Goal: Information Seeking & Learning: Find specific fact

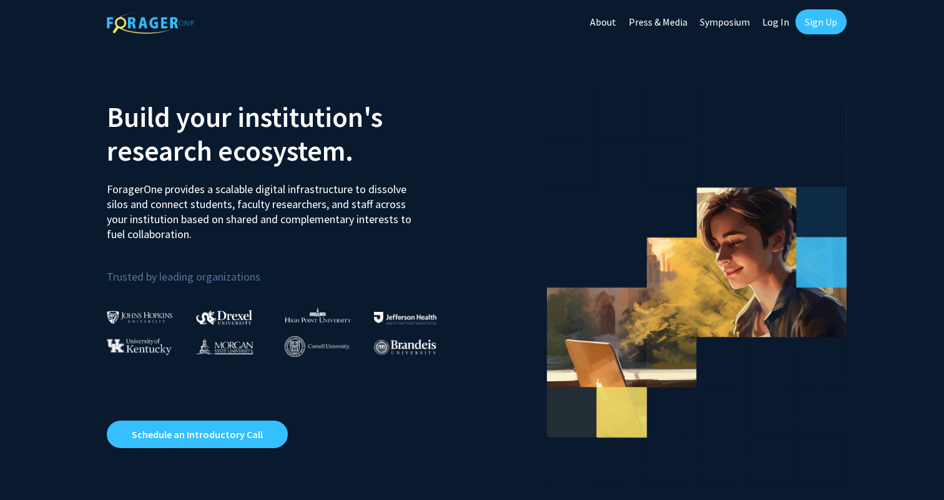
click at [776, 19] on link "Log In" at bounding box center [775, 22] width 39 height 44
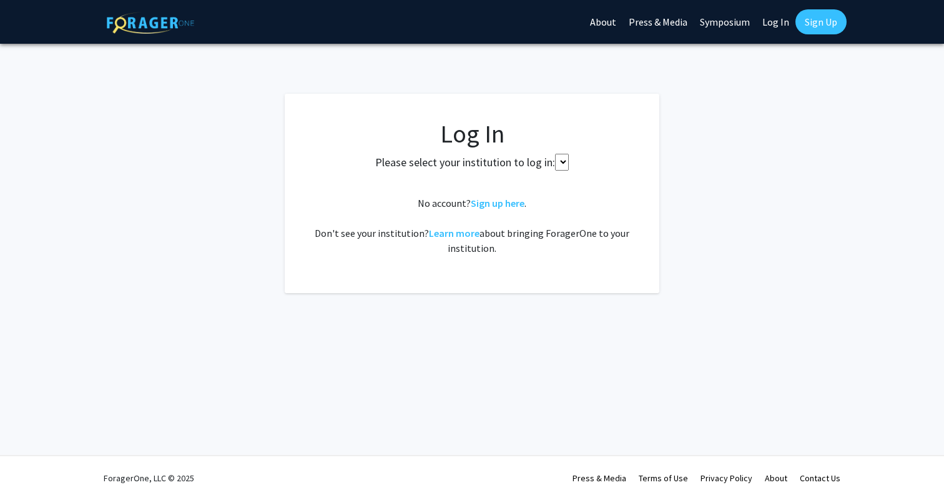
select select
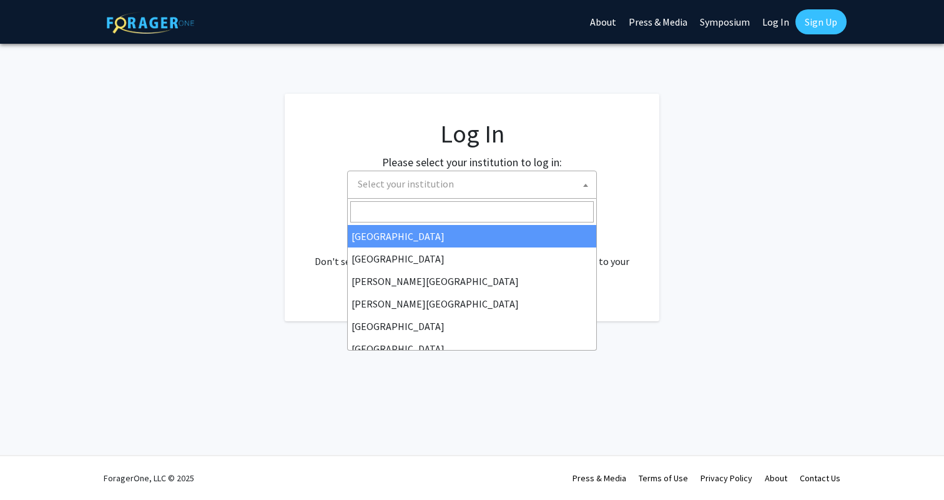
click at [548, 186] on span "Select your institution" at bounding box center [475, 184] width 244 height 26
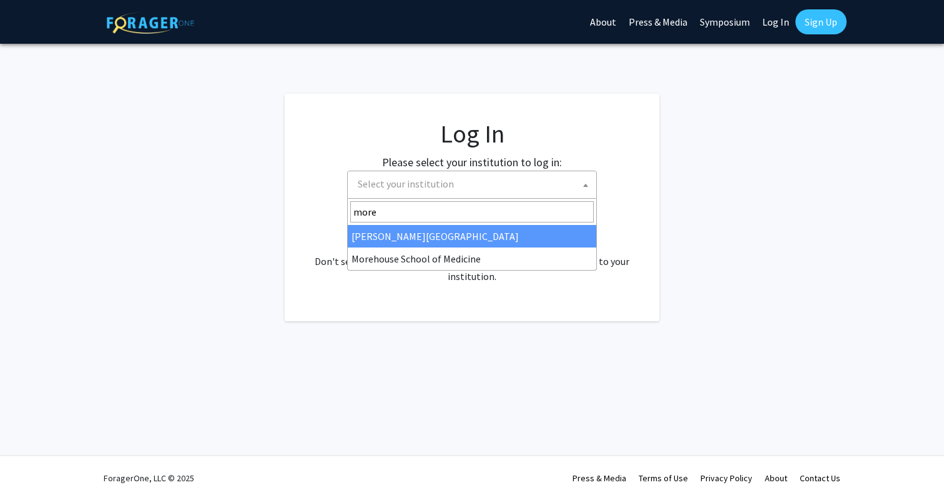
type input "more"
select select "28"
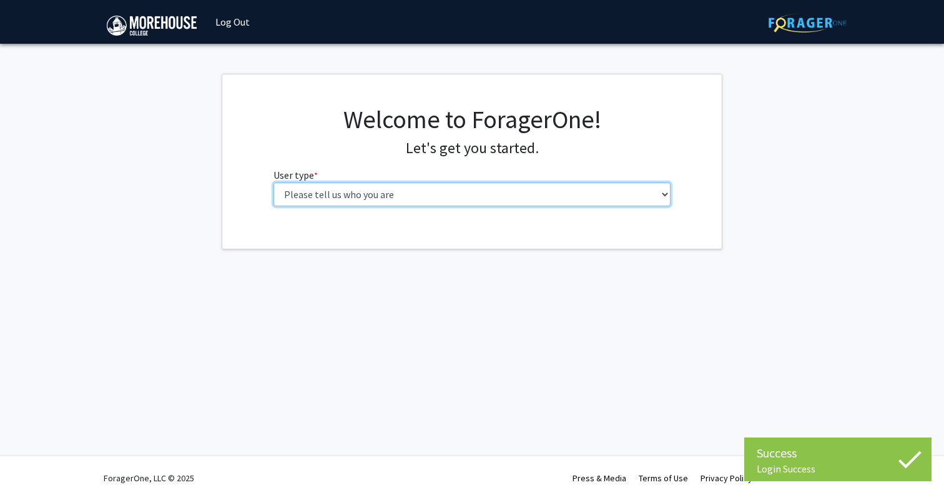
select select "1: undergrad"
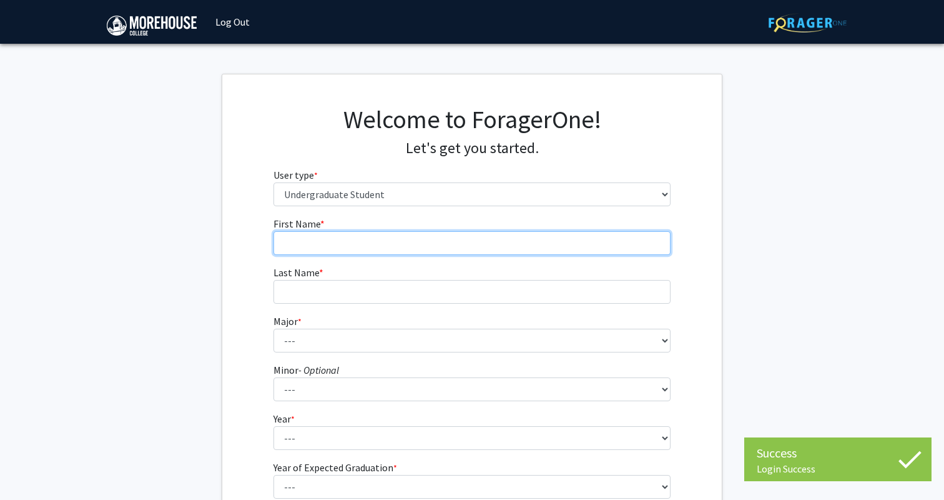
click at [373, 251] on input "First Name * required" at bounding box center [472, 243] width 398 height 24
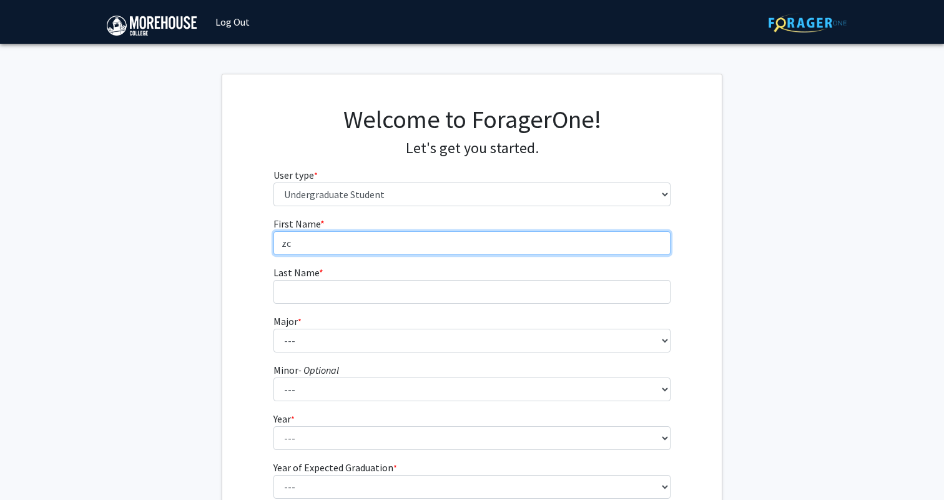
type input "z"
type input "Corey"
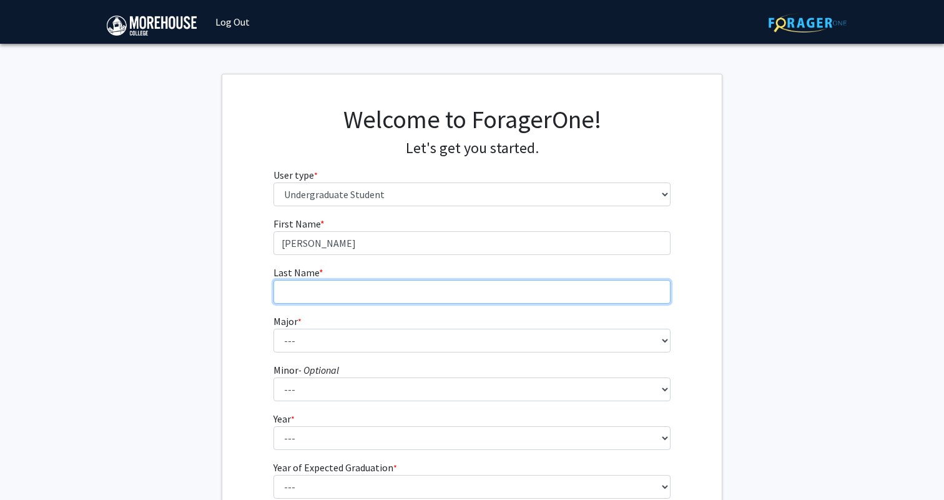
click at [365, 282] on input "Last Name * required" at bounding box center [472, 292] width 398 height 24
type input "N"
type input "Bowdre"
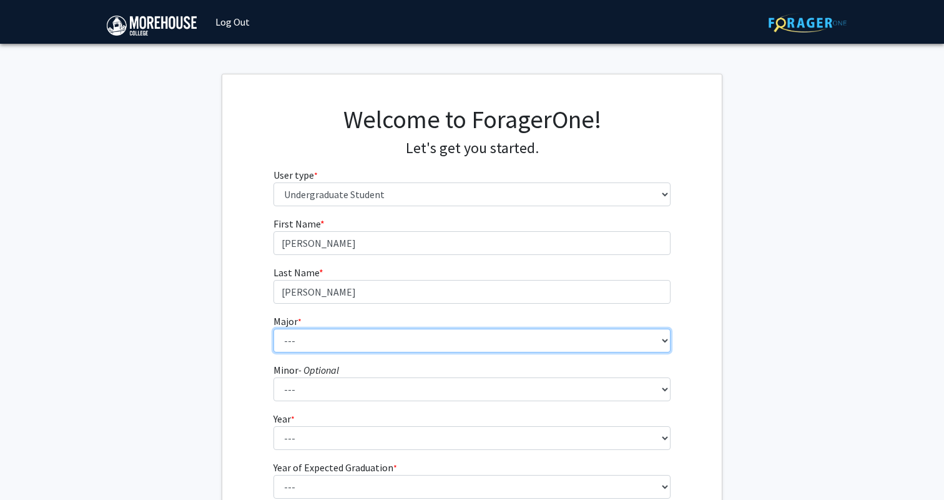
select select "5: 2095"
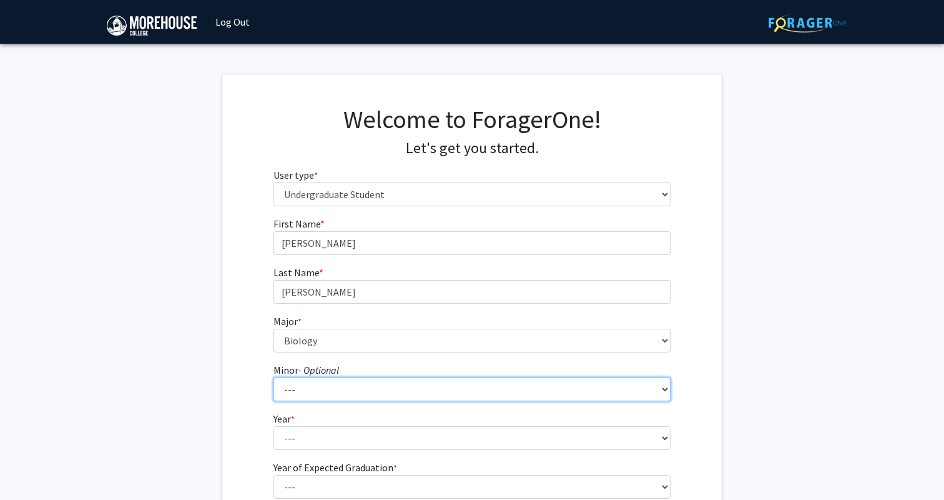
select select "28: 1662"
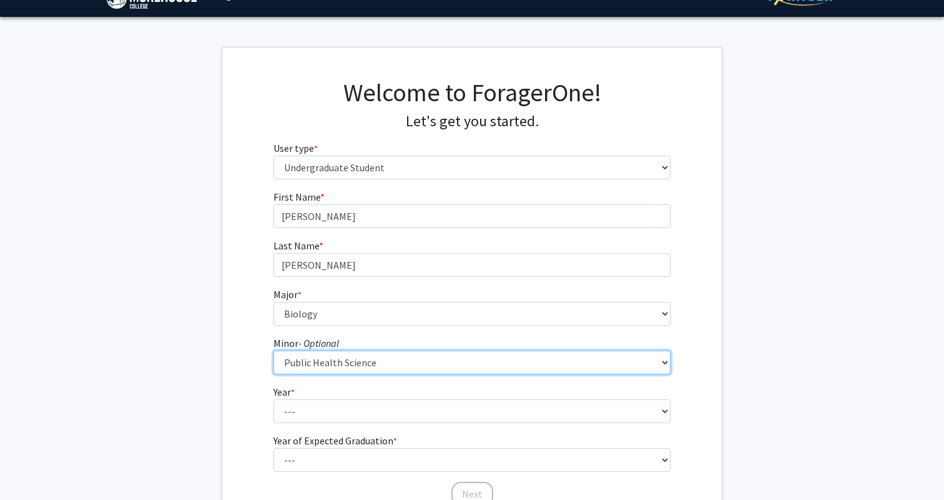
scroll to position [42, 0]
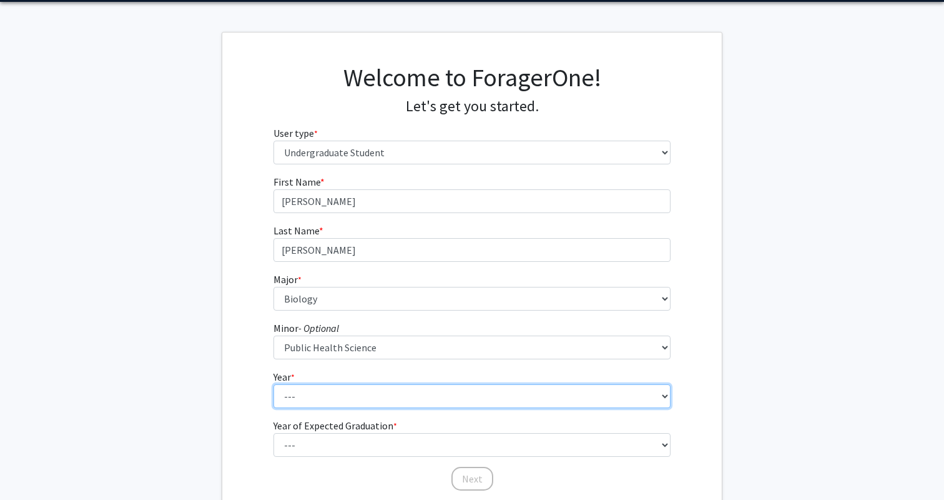
select select "2: sophomore"
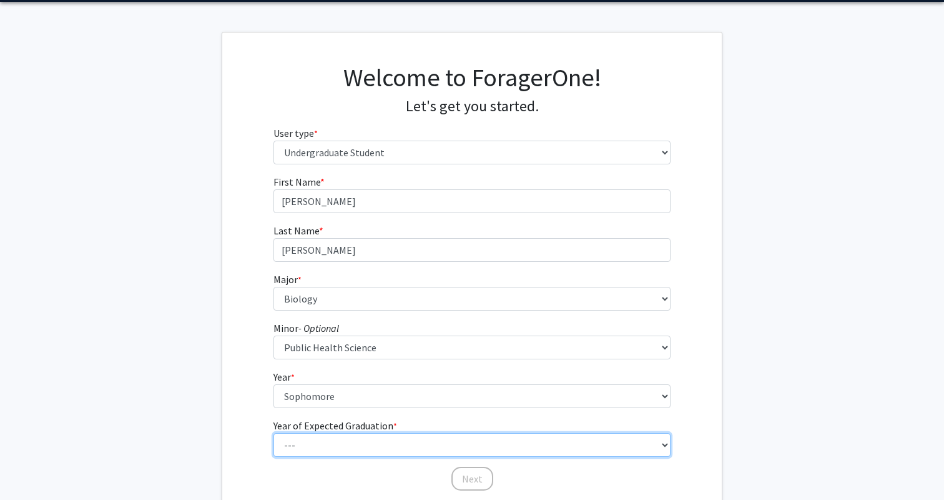
select select "4: 2028"
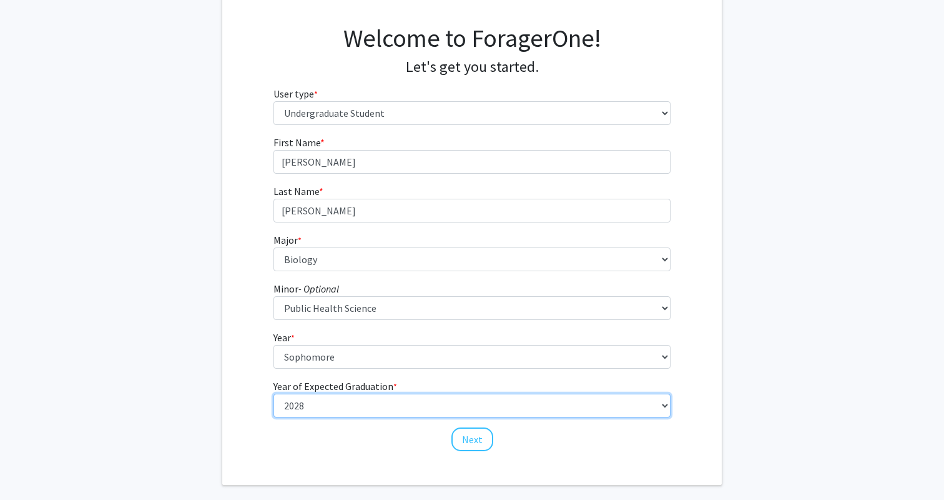
scroll to position [105, 0]
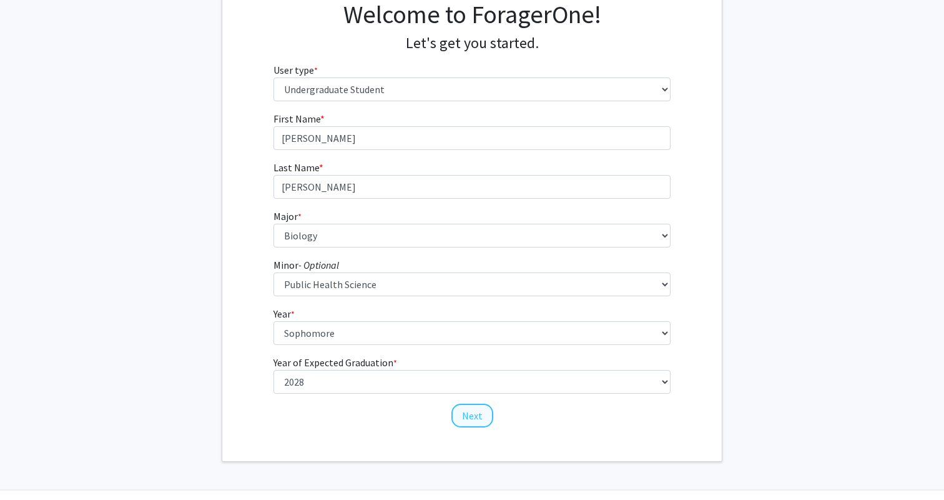
click at [467, 421] on button "Next" at bounding box center [472, 415] width 42 height 24
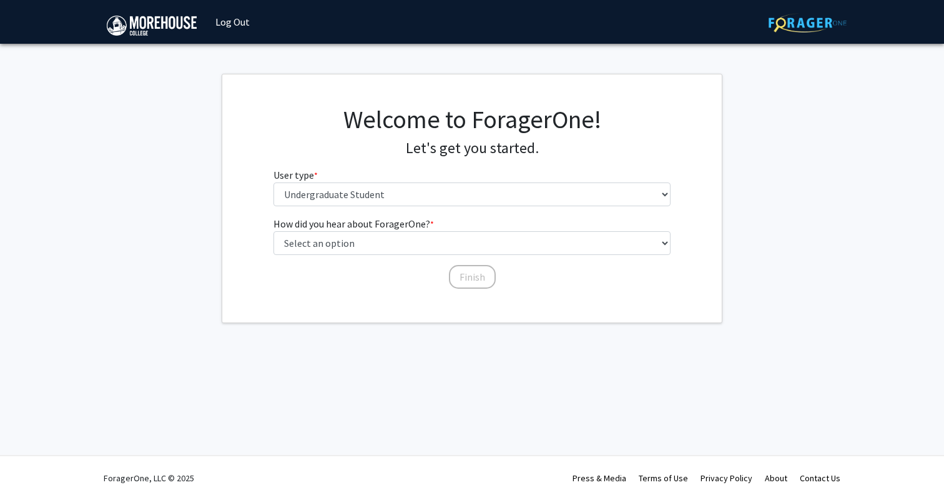
scroll to position [0, 0]
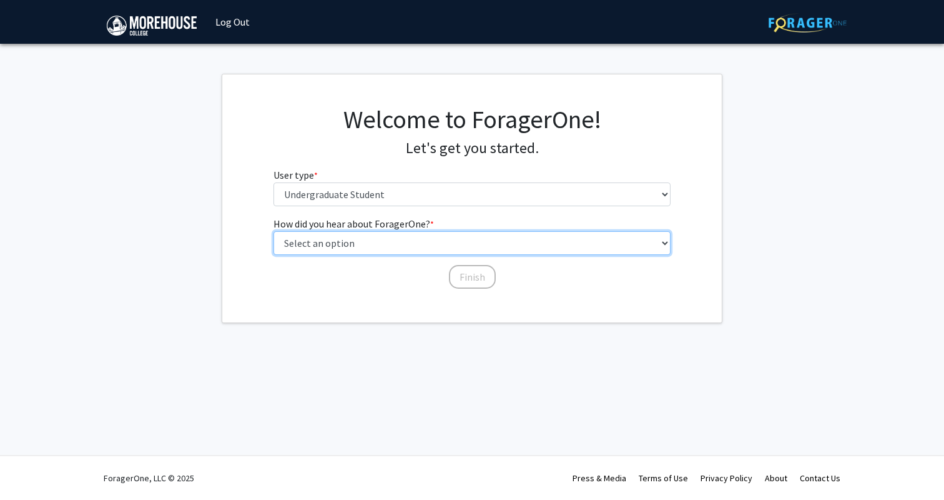
select select "2: faculty_recommendation"
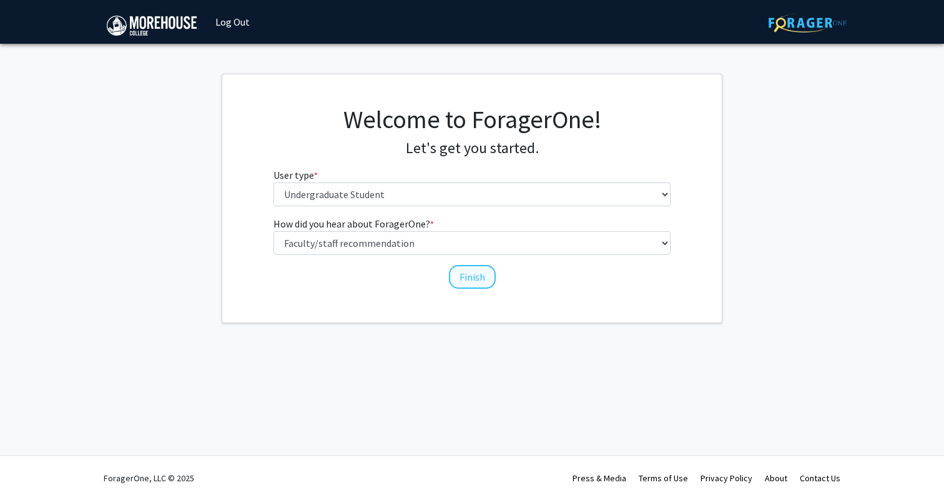
click at [461, 270] on button "Finish" at bounding box center [472, 277] width 47 height 24
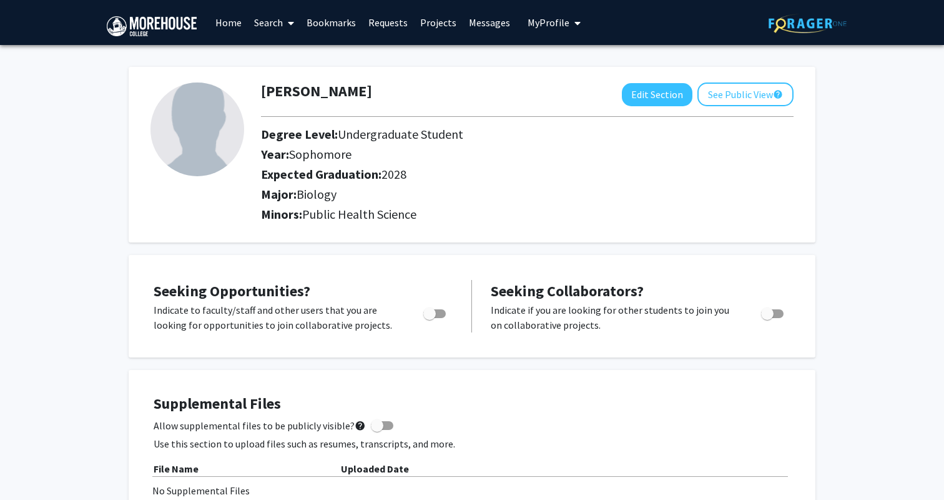
click at [277, 31] on link "Search" at bounding box center [274, 23] width 52 height 44
click at [403, 95] on div "Corey Bowdre Edit Section See Public View help" at bounding box center [527, 94] width 551 height 24
click at [431, 24] on link "Projects" at bounding box center [438, 23] width 49 height 44
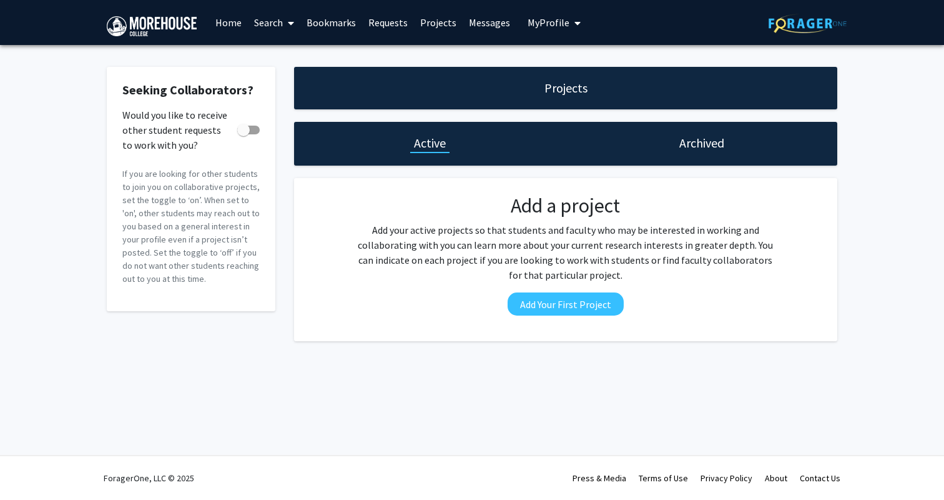
click at [390, 26] on link "Requests" at bounding box center [388, 23] width 52 height 44
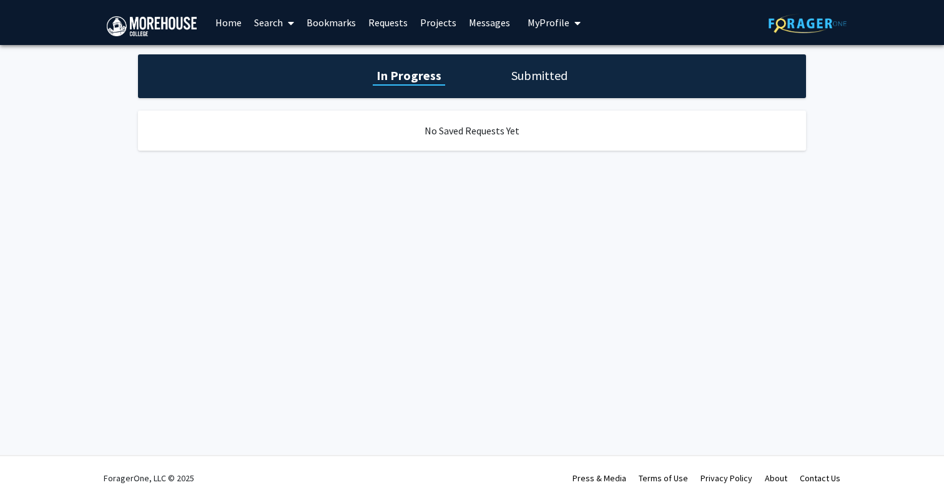
click at [528, 22] on span "My Profile" at bounding box center [549, 22] width 42 height 12
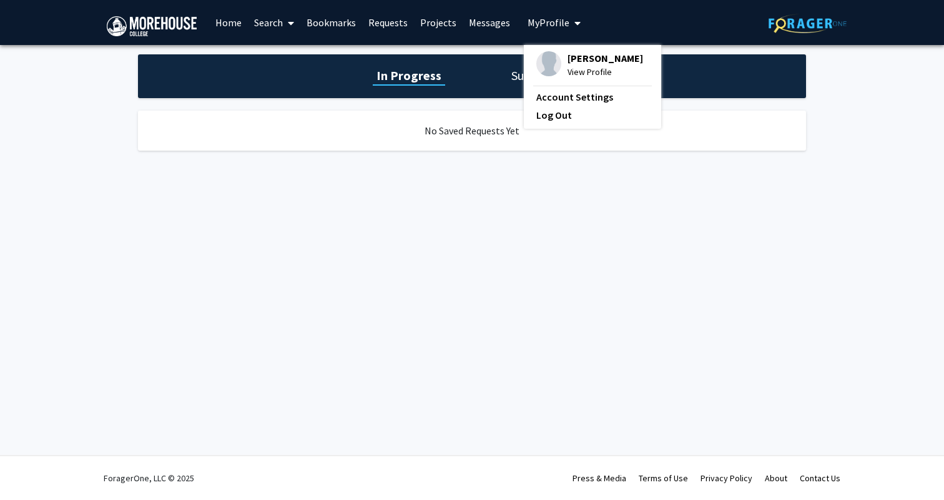
click at [287, 27] on span at bounding box center [288, 23] width 11 height 44
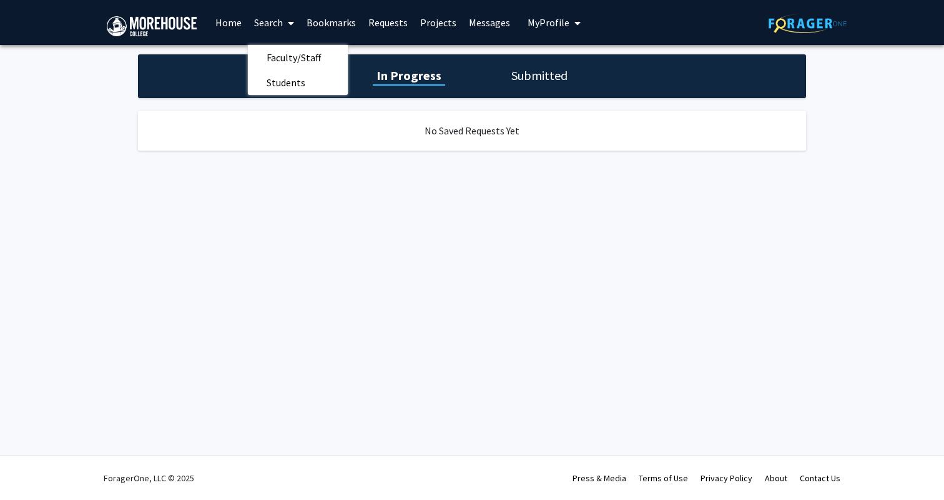
click at [222, 27] on link "Home" at bounding box center [228, 23] width 39 height 44
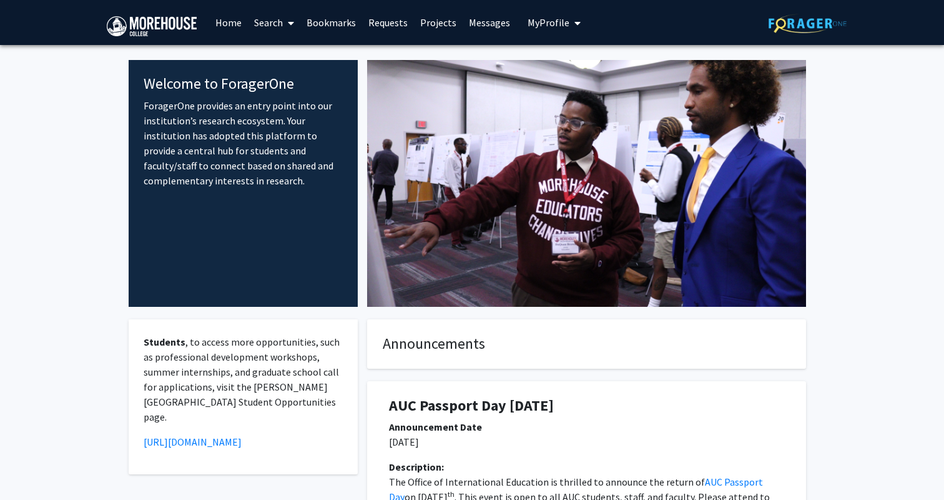
click at [271, 27] on link "Search" at bounding box center [274, 23] width 52 height 44
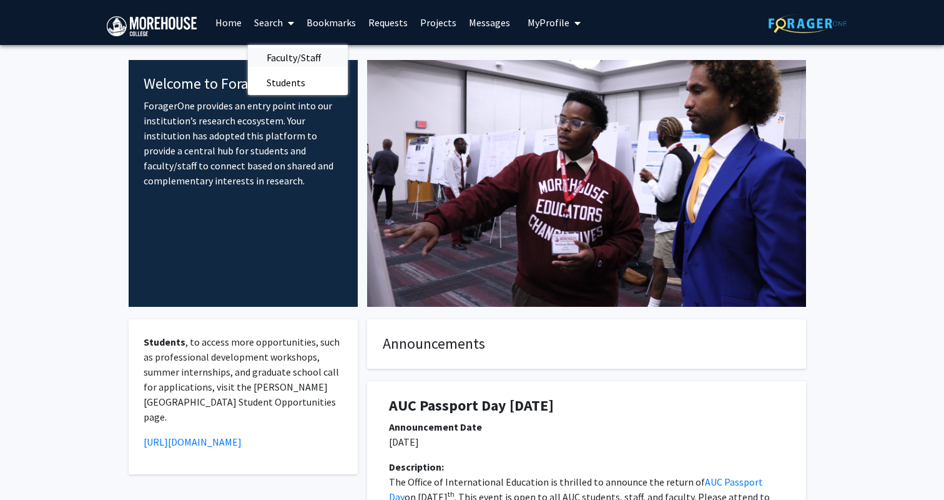
click at [283, 54] on span "Faculty/Staff" at bounding box center [294, 57] width 92 height 25
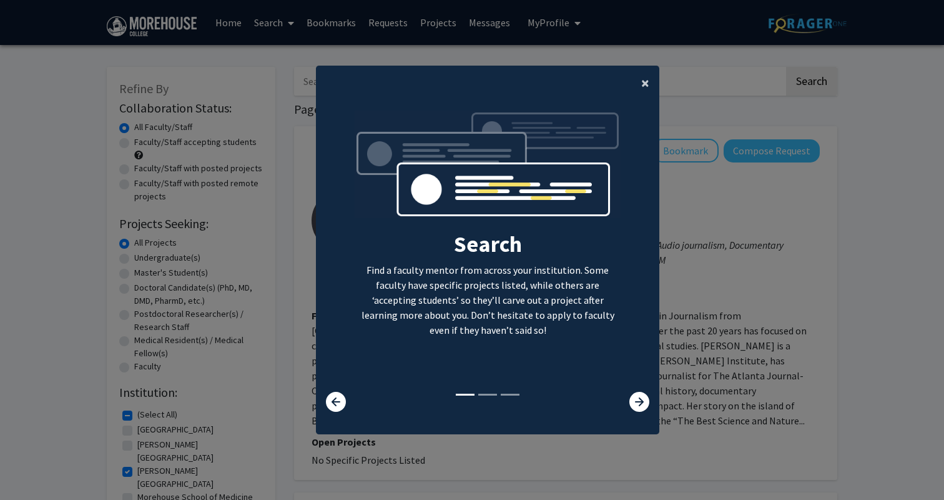
click at [647, 85] on span "×" at bounding box center [645, 82] width 8 height 19
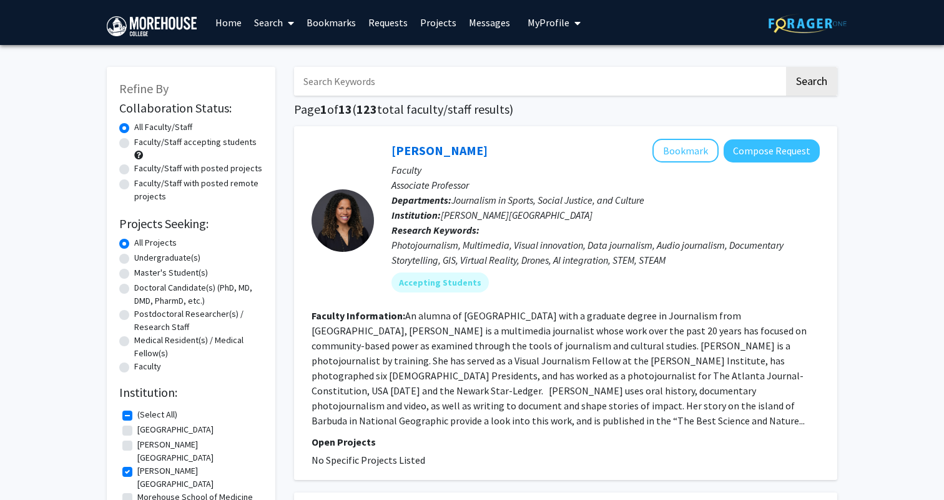
click at [539, 14] on button "My Profile" at bounding box center [554, 22] width 61 height 45
click at [574, 65] on span "Corey Bowdre" at bounding box center [606, 58] width 76 height 14
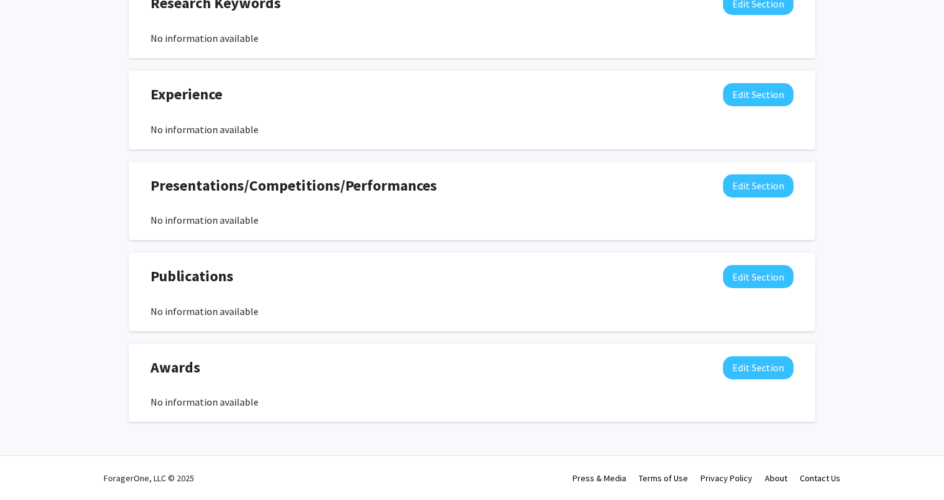
scroll to position [694, 0]
click at [735, 94] on button "Edit Section" at bounding box center [758, 94] width 71 height 23
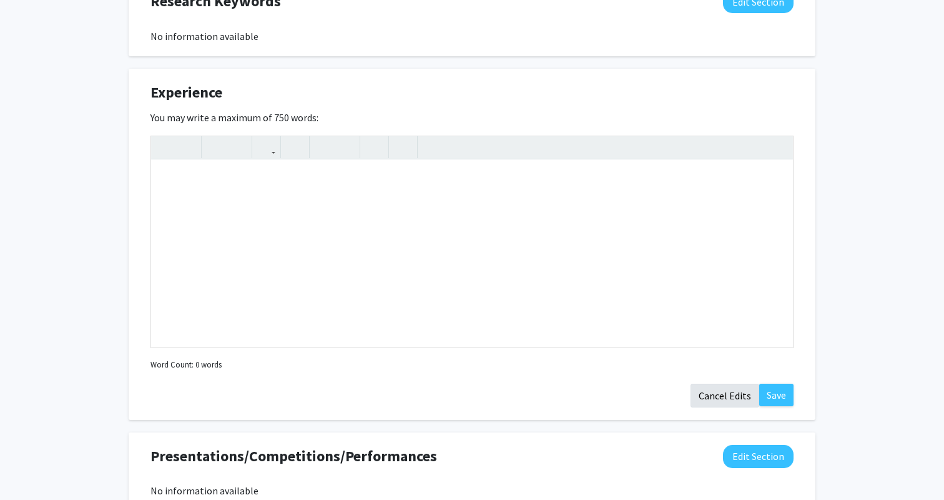
click at [736, 388] on button "Cancel Edits" at bounding box center [725, 395] width 69 height 24
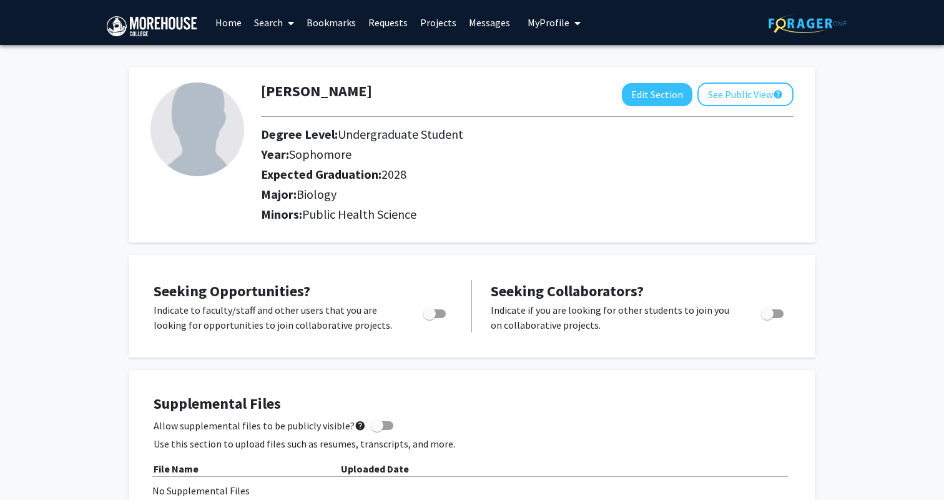
scroll to position [0, 0]
click at [270, 24] on link "Search" at bounding box center [274, 23] width 52 height 44
click at [289, 59] on span "Faculty/Staff" at bounding box center [294, 57] width 92 height 25
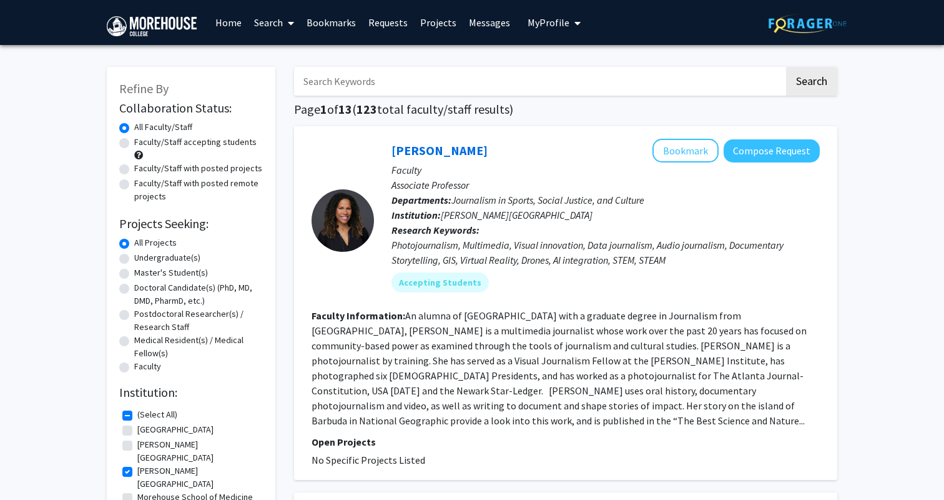
click at [369, 76] on input "Search Keywords" at bounding box center [539, 81] width 490 height 29
type input "sharif wallace"
click at [811, 83] on button "Search" at bounding box center [811, 81] width 51 height 29
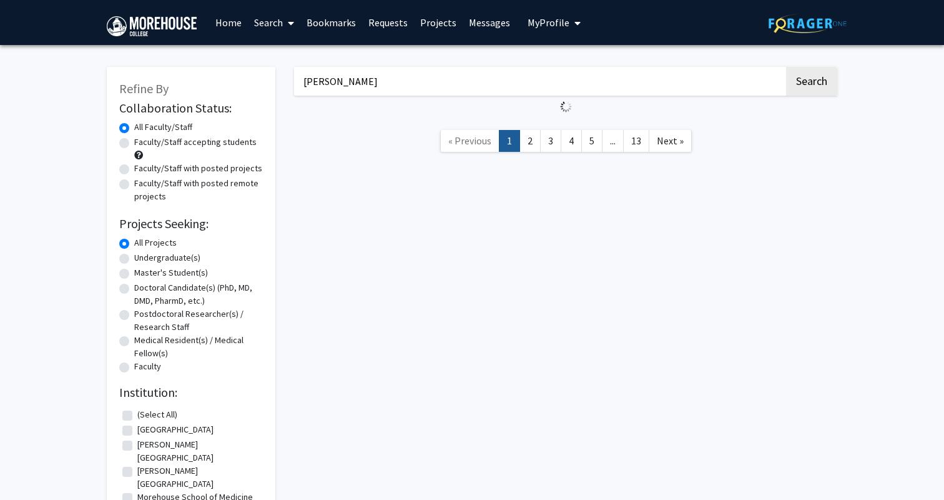
checkbox input "false"
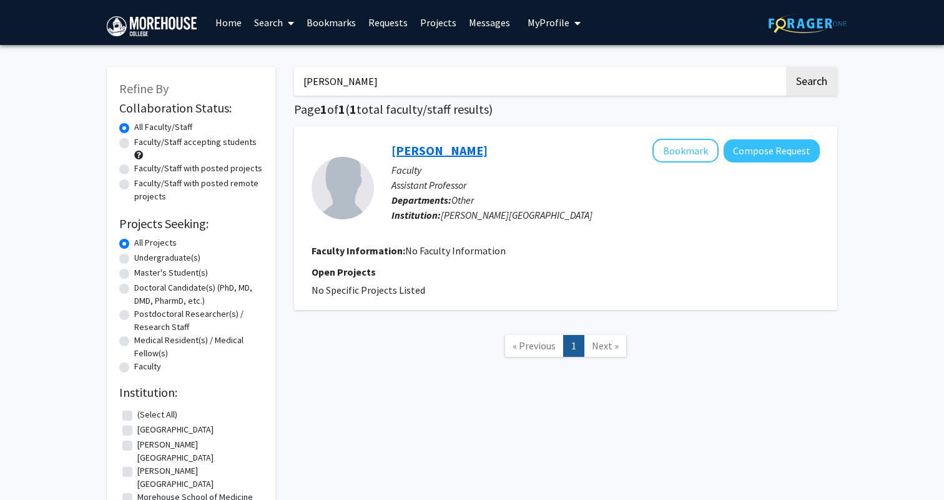
type input "sharif Wallace"
click at [455, 155] on link "Wallace Sharif" at bounding box center [440, 150] width 96 height 16
